Goal: Use online tool/utility: Use online tool/utility

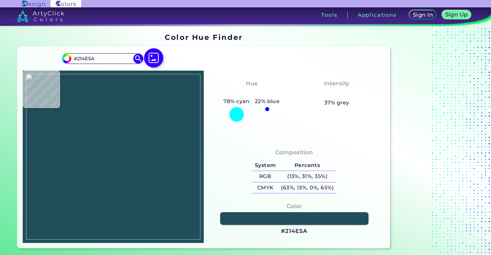
click at [150, 63] on img at bounding box center [153, 57] width 19 height 19
click at [0, 0] on input "file" at bounding box center [0, 0] width 0 height 0
click at [123, 205] on img at bounding box center [113, 156] width 174 height 165
type input "#c9797d"
type input "#C9797D"
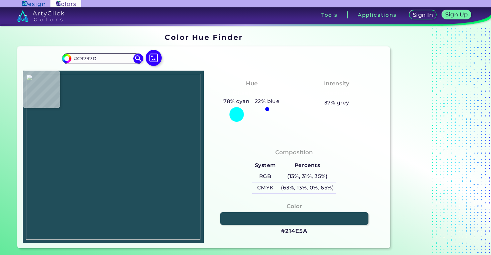
type input "#c9797f"
type input "#C9797F"
type input "#ca7a7e"
type input "#CA7A7E"
type input "#cb7b81"
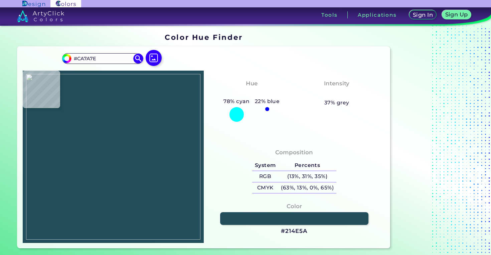
type input "#CB7B81"
type input "#c9787f"
type input "#C9787F"
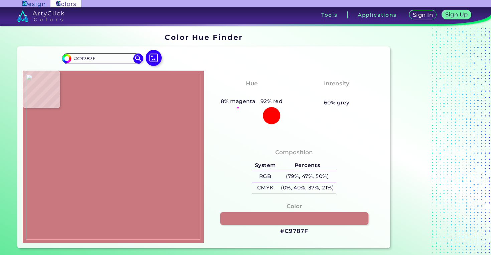
type input "#cc7d84"
type input "#CC7D84"
type input "#ca7c82"
type input "#CA7C82"
type input "#c5777c"
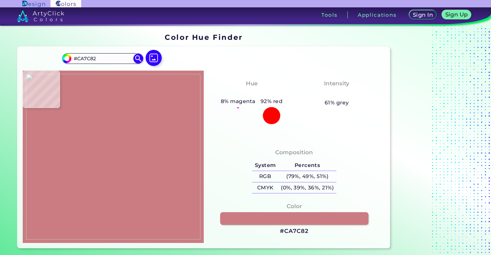
type input "#C5777C"
type input "#c4767c"
type input "#C4767C"
type input "#c8787d"
type input "#C8787D"
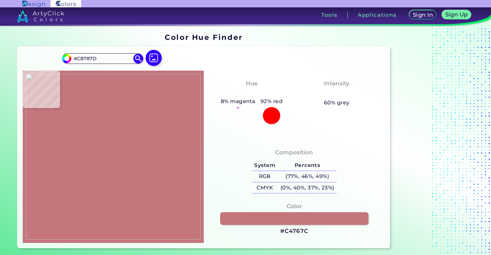
type input "#c4777c"
type input "#C4777C"
type input "#c9797f"
type input "#C9797F"
type input "#c8797f"
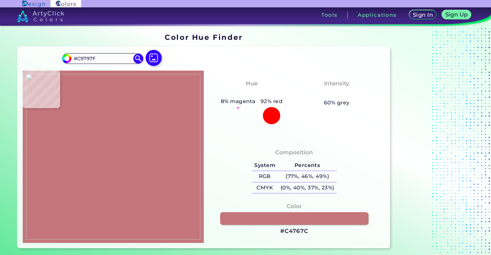
type input "#C8797F"
type input "#c8787f"
type input "#C8787F"
type input "#c87980"
type input "#C87980"
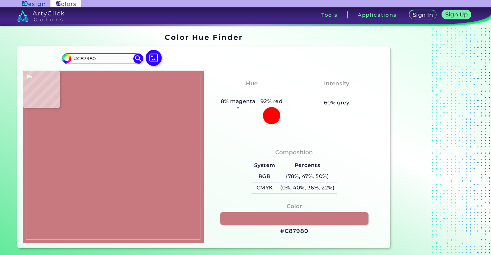
type input "#c8787f"
type input "#C8787F"
type input "#c8797f"
type input "#C8797F"
type input "#c27177"
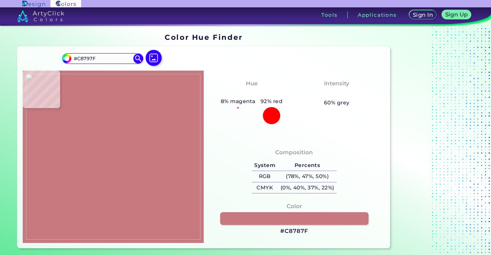
type input "#C27177"
type input "#c9797f"
type input "#C9797F"
type input "#cb7c82"
type input "#CB7C82"
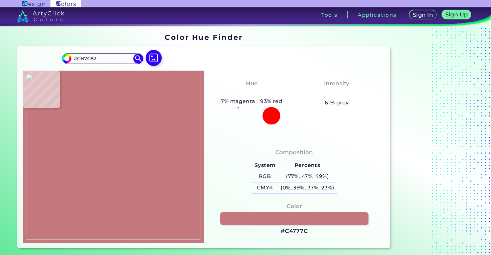
type input "#c4777c"
type input "#C4777C"
type input "#c9797c"
type input "#C9797C"
type input "#cb7a7e"
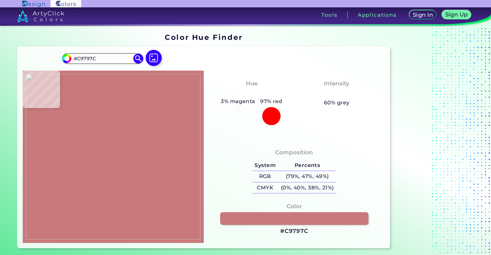
type input "#CB7A7E"
type input "#c6797f"
type input "#C6797F"
type input "#c5777c"
type input "#C5777C"
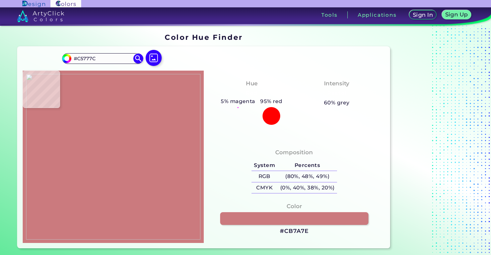
type input "#ca7c82"
type input "#CA7C82"
type input "#cb7c82"
type input "#CB7C82"
type input "#c9787e"
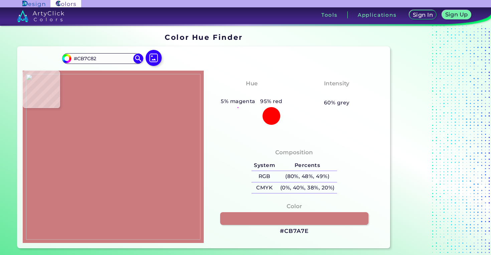
type input "#C9787E"
type input "#c8787c"
type input "#C8787C"
type input "#ca7a7e"
type input "#CA7A7E"
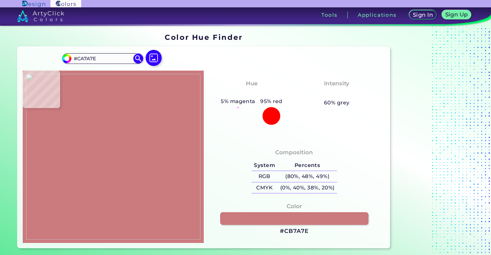
type input "#c8787c"
type input "#C8787C"
type input "#cc7b7f"
type input "#CC7B7F"
type input "#c9797d"
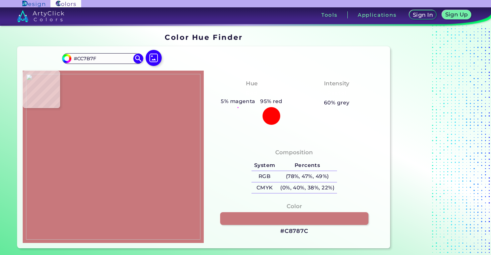
type input "#C9797D"
type input "#c9797f"
type input "#C9797F"
type input "#ca7a7e"
type input "#CA7A7E"
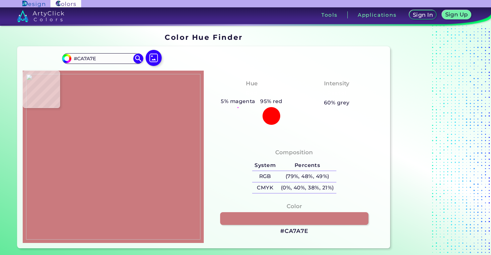
type input "#c8797d"
type input "#C8797D"
type input "#ca777d"
type input "#CA777D"
type input "#c9797c"
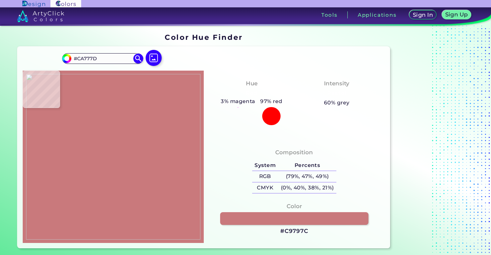
type input "#C9797C"
type input "#cc7b80"
type input "#CC7B80"
type input "#cb7a7f"
type input "#CB7A7F"
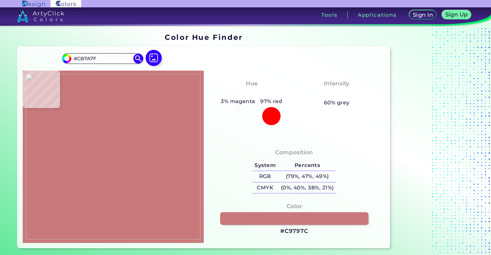
type input "#ca797f"
type input "#CA797F"
type input "#c9777c"
type input "#C9777C"
type input "#ca787d"
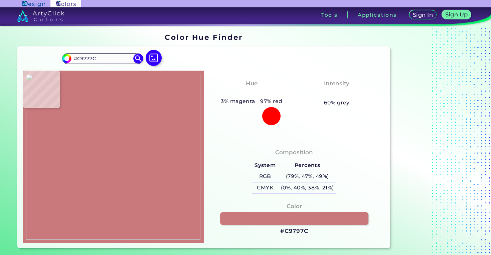
type input "#CA787D"
type input "#cb787e"
type input "#CB787E"
type input "#ca787d"
type input "#CA787D"
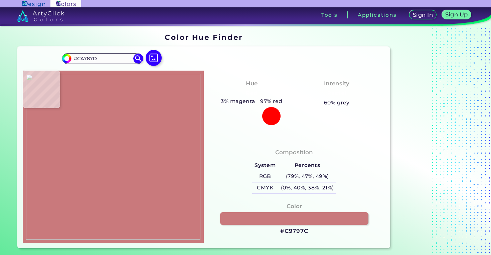
type input "#c8767b"
type input "#C8767B"
type input "#ca797d"
type input "#CA797D"
type input "#c9787d"
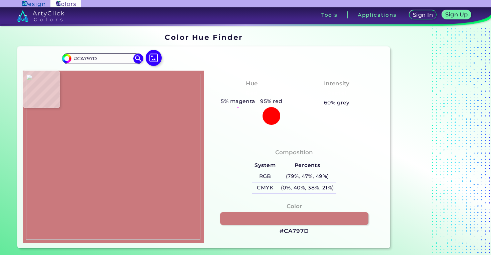
type input "#C9787D"
type input "#cb797e"
type input "#CB797E"
type input "#c9777d"
type input "#C9777D"
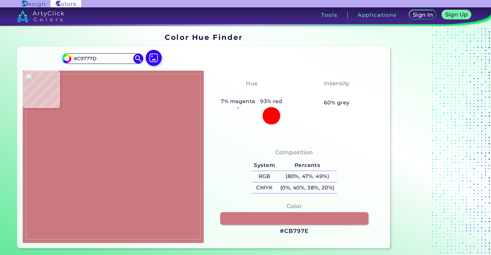
type input "#cc7b7f"
type input "#CC7B7F"
type input "#c87378"
type input "#C87378"
type input "#cc777d"
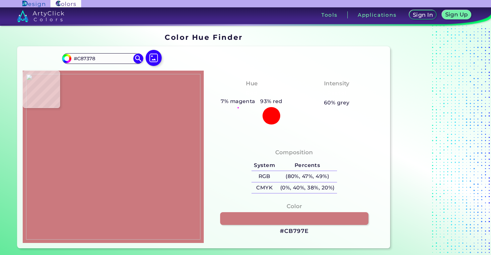
type input "#CC777D"
type input "#ca767c"
type input "#CA767C"
type input "#cc777d"
type input "#CC777D"
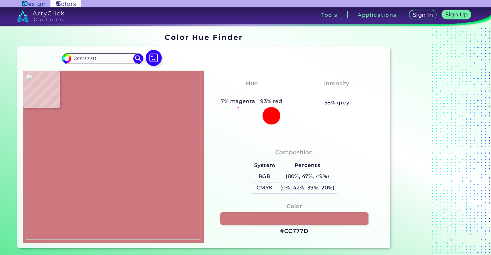
type input "#ca757b"
type input "#CA757B"
type input "#c9747b"
type input "#C9747B"
type input "#ca767b"
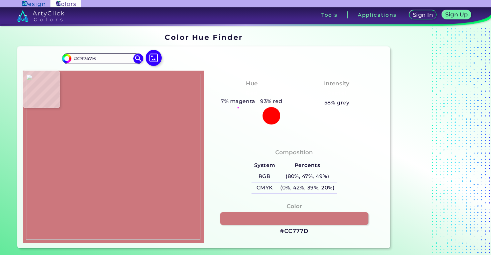
type input "#CA767B"
type input "#cf7a80"
type input "#CF7A80"
type input "#ce797f"
type input "#CE797F"
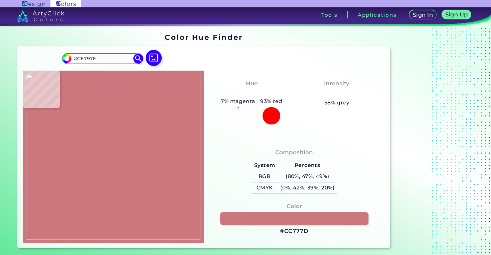
type input "#d07a80"
type input "#D07A80"
type input "#cd777c"
type input "#CD777C"
type input "#d07b81"
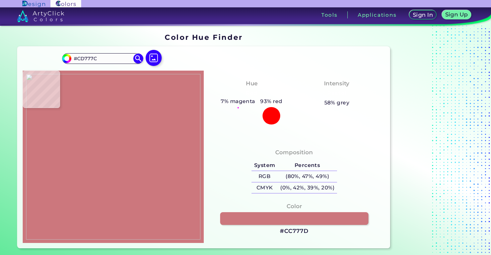
type input "#D07B81"
type input "#cf7b80"
type input "#CF7B80"
type input "#cf7a80"
type input "#CF7A80"
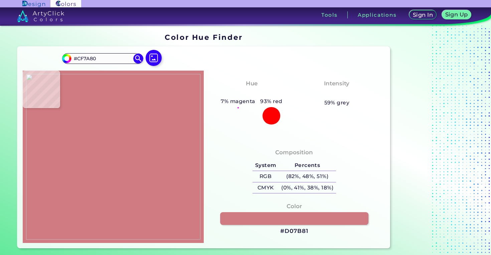
type input "#d17c82"
type input "#D17C82"
type input "#d27e83"
type input "#D27E83"
type input "#d27c82"
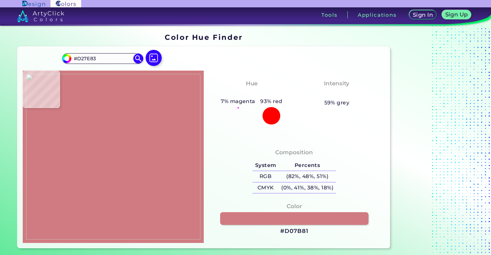
type input "#D27C82"
type input "#d28085"
type input "#D28085"
type input "#d28084"
type input "#D28084"
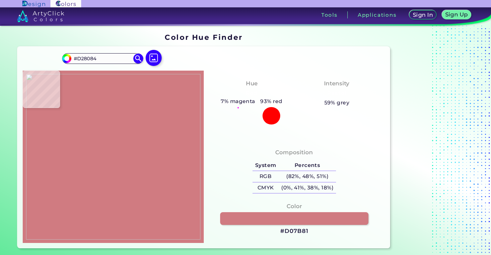
type input "#d07b81"
type input "#D07B81"
type input "#d27d82"
type input "#D27D82"
type input "#d07b81"
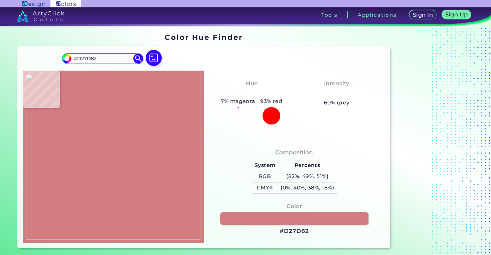
type input "#D07B81"
type input "#d28084"
type input "#D28084"
type input "#d28085"
type input "#D28085"
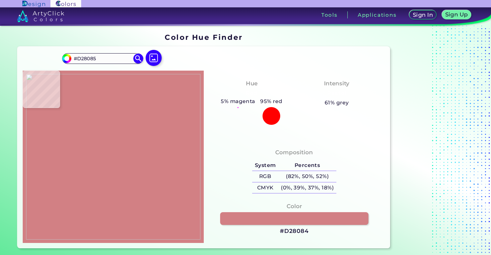
type input "#d58186"
type input "#D58186"
type input "#d27c82"
type input "#D27C82"
type input "#d27e83"
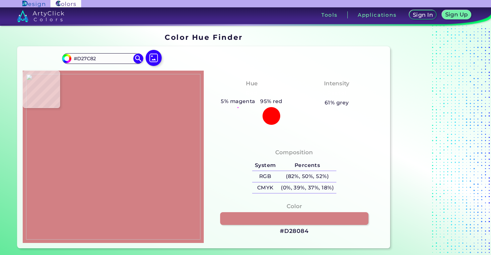
type input "#D27E83"
type input "#cf7a80"
type input "#CF7A80"
type input "#d17c82"
type input "#D17C82"
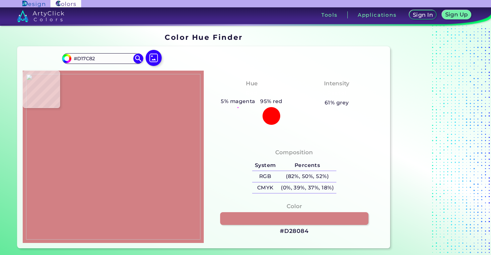
type input "#cf7a80"
type input "#CF7A80"
type input "#d07b81"
type input "#D07B81"
type input "#cd777c"
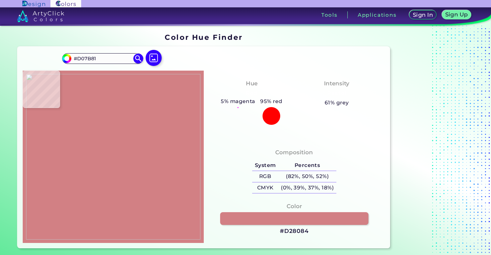
type input "#CD777C"
type input "#cd797e"
type input "#CD797E"
type input "#cd777d"
type input "#CD777D"
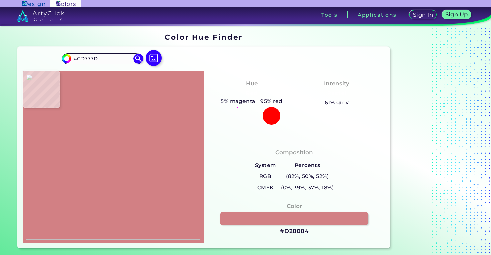
type input "#cf7a80"
type input "#CF7A80"
type input "#c9747b"
type input "#C9747B"
type input "#c9747a"
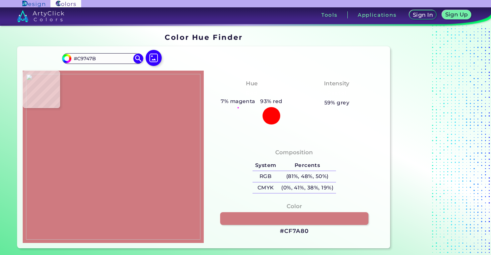
type input "#C9747A"
type input "#cc777d"
type input "#CC777D"
type input "#cd7b80"
type input "#CD7B80"
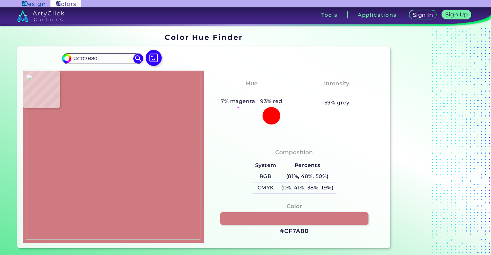
type input "#cc7b7f"
type input "#CC7B7F"
type input "#c87378"
type input "#C87378"
type input "#cc7b7f"
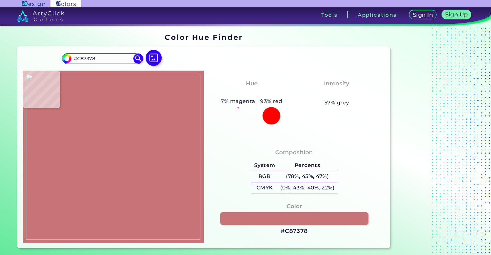
type input "#CC7B7F"
type input "#cb797e"
type input "#CB797E"
type input "#cb7a7e"
type input "#CB7A7E"
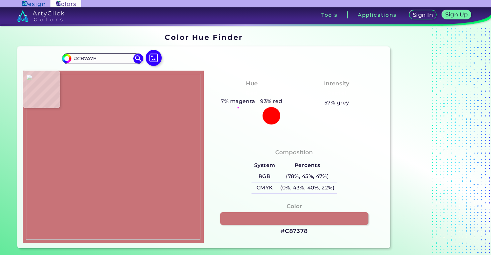
type input "#cd7b80"
type input "#CD7B80"
type input "#cb797e"
type input "#CB797E"
type input "#c8767b"
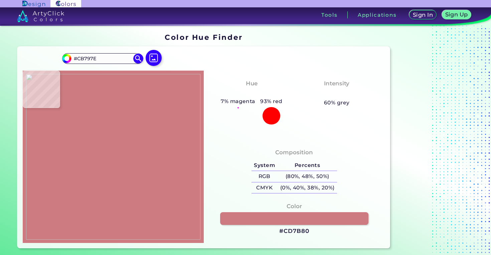
type input "#C8767B"
click at [122, 203] on img at bounding box center [113, 156] width 174 height 165
click at [103, 59] on input "#C8767B" at bounding box center [102, 58] width 62 height 9
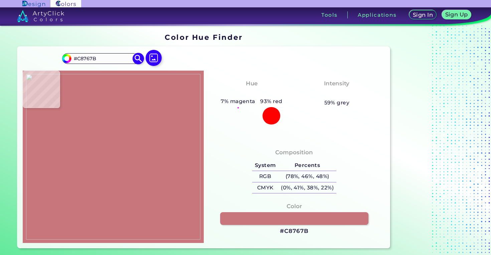
click at [103, 59] on input "#C8767B" at bounding box center [102, 58] width 62 height 9
click at [122, 200] on img at bounding box center [113, 156] width 174 height 165
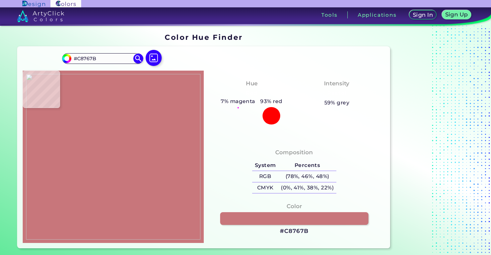
type input "#c8737b"
type input "#C8737B"
type input "#f8e7eb"
type input "#F8E7EB"
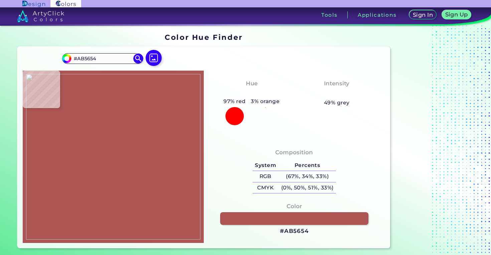
click at [88, 209] on img at bounding box center [113, 156] width 174 height 165
click at [103, 57] on input "#AB5654" at bounding box center [102, 58] width 62 height 9
click at [153, 54] on img at bounding box center [153, 57] width 19 height 19
click at [0, 0] on input "file" at bounding box center [0, 0] width 0 height 0
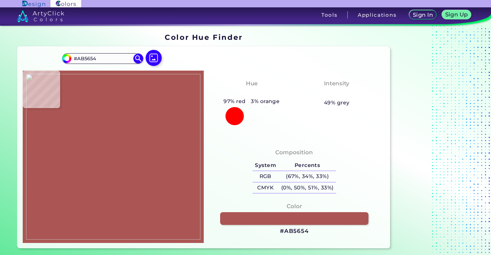
click at [122, 180] on img at bounding box center [113, 156] width 174 height 165
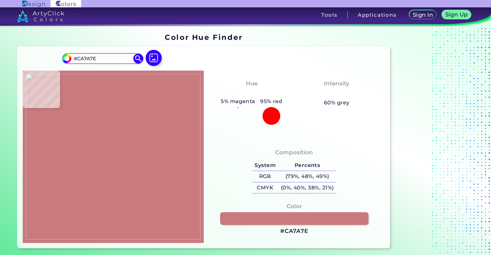
click at [117, 170] on img at bounding box center [113, 156] width 174 height 165
click at [103, 58] on input "#CA7A7E" at bounding box center [102, 58] width 62 height 9
click at [154, 58] on img at bounding box center [153, 57] width 19 height 19
click at [0, 0] on input "file" at bounding box center [0, 0] width 0 height 0
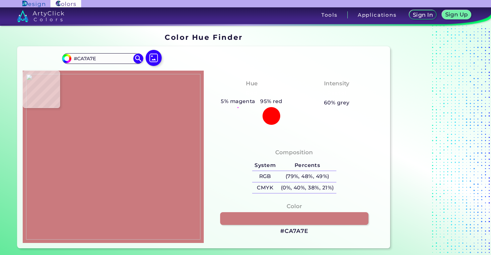
click at [110, 158] on img at bounding box center [113, 156] width 174 height 165
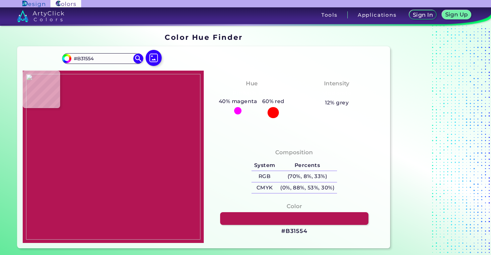
click at [102, 167] on img at bounding box center [113, 156] width 174 height 165
click at [99, 59] on input "#B31554" at bounding box center [102, 58] width 62 height 9
click at [153, 56] on img at bounding box center [153, 57] width 19 height 19
click at [0, 0] on input "file" at bounding box center [0, 0] width 0 height 0
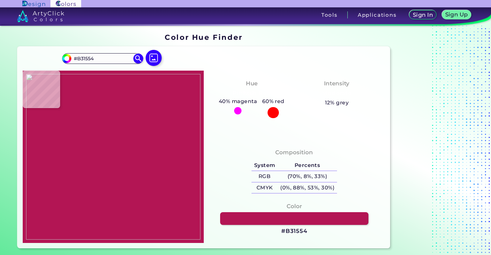
click at [108, 134] on img at bounding box center [113, 156] width 174 height 165
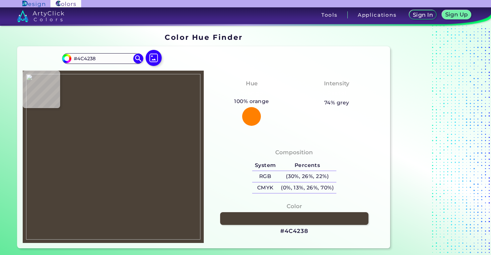
click at [106, 111] on img at bounding box center [113, 156] width 174 height 165
click at [104, 56] on input "#4C4238" at bounding box center [102, 58] width 62 height 9
click at [109, 112] on img at bounding box center [113, 156] width 174 height 165
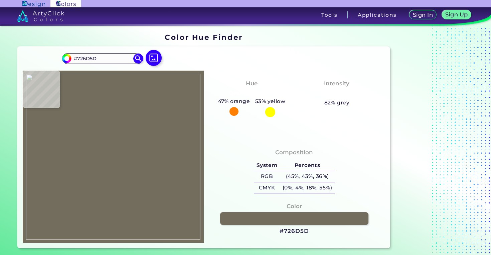
click at [106, 128] on img at bounding box center [113, 156] width 174 height 165
click at [108, 56] on input "#726D5D" at bounding box center [102, 58] width 62 height 9
click at [108, 130] on img at bounding box center [113, 156] width 174 height 165
